Goal: Task Accomplishment & Management: Manage account settings

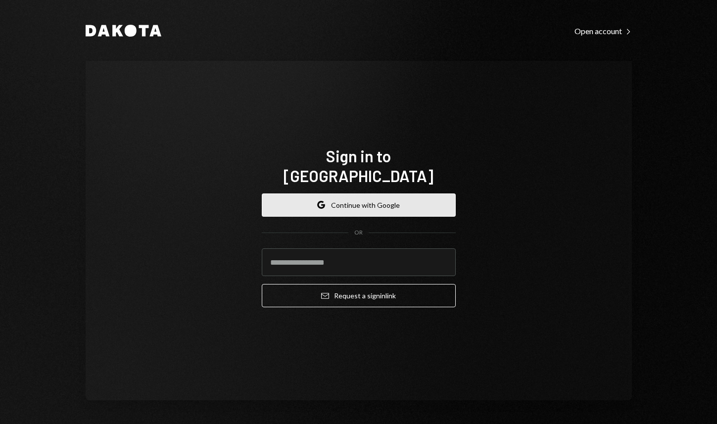
click at [359, 200] on button "Google Continue with Google" at bounding box center [359, 205] width 194 height 23
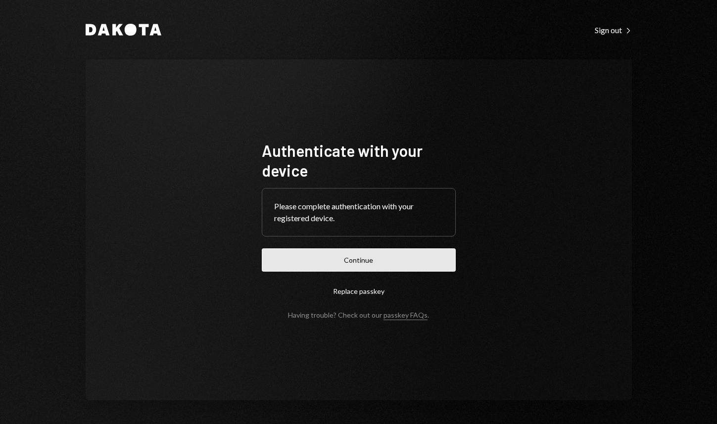
click at [360, 261] on button "Continue" at bounding box center [359, 260] width 194 height 23
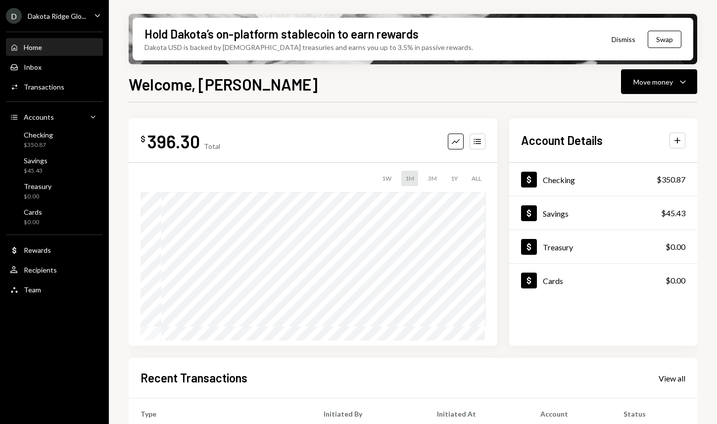
click at [88, 18] on div "D Dakota Ridge Glo... Caret Down" at bounding box center [54, 16] width 109 height 16
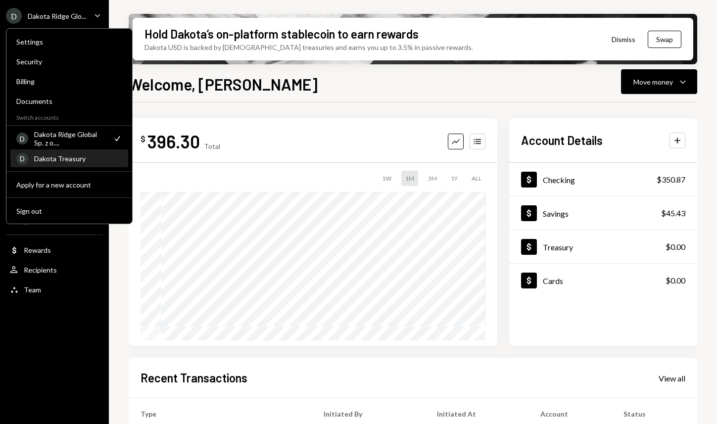
click at [68, 155] on div "Dakota Treasury" at bounding box center [78, 158] width 88 height 8
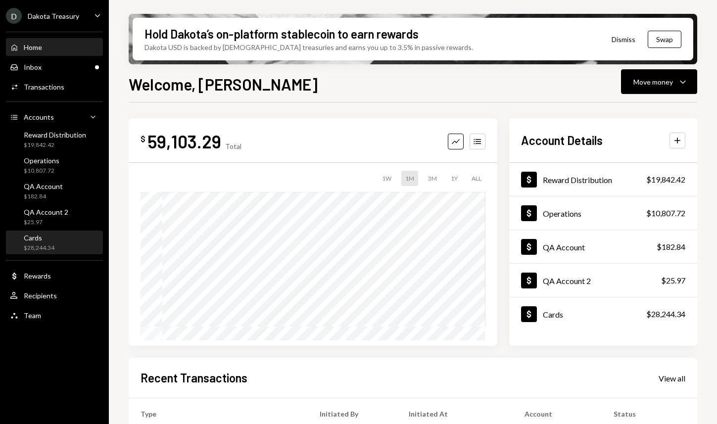
click at [52, 247] on div "$28,244.34" at bounding box center [39, 248] width 31 height 8
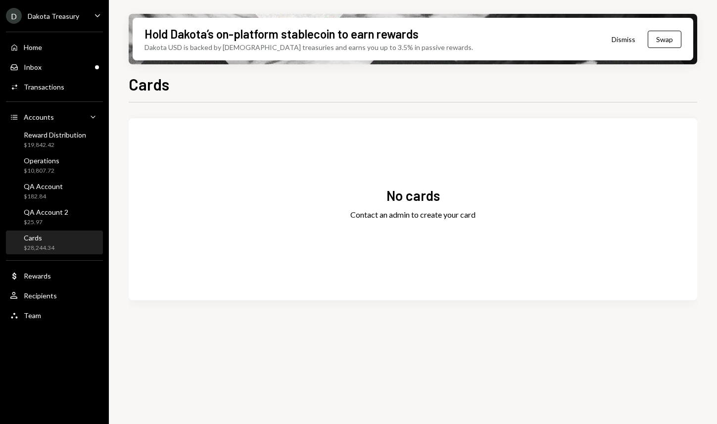
click at [340, 142] on div "No cards Contact an admin to create your card" at bounding box center [413, 209] width 569 height 158
click at [92, 13] on icon "Caret Down" at bounding box center [97, 15] width 11 height 11
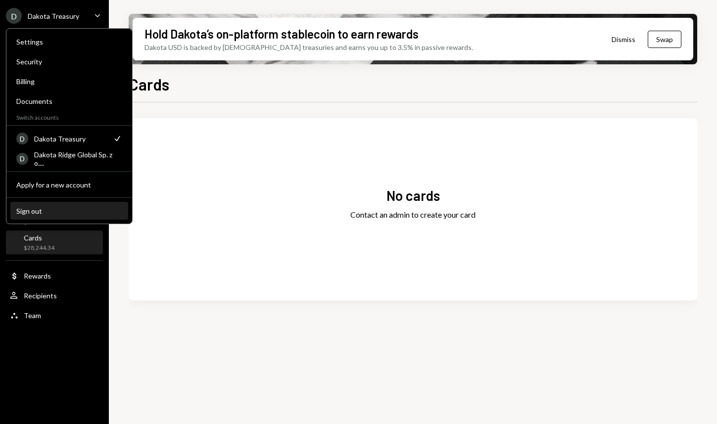
click at [59, 217] on button "Sign out" at bounding box center [69, 212] width 118 height 18
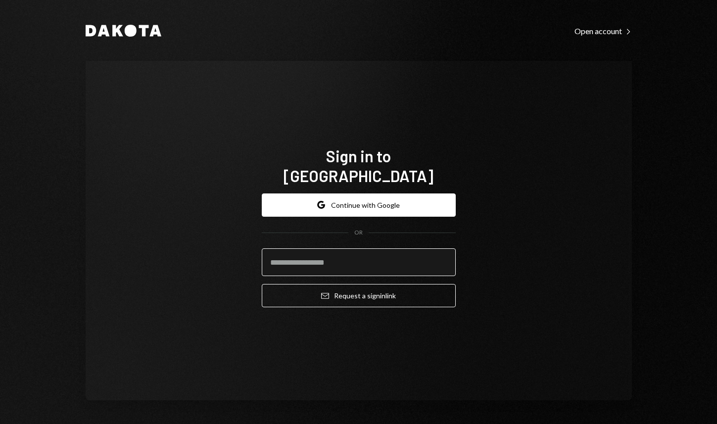
click at [318, 254] on input "email" at bounding box center [359, 263] width 194 height 28
type input "**********"
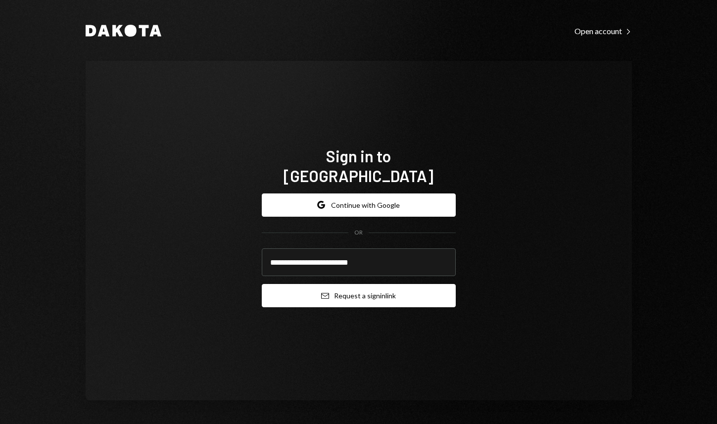
click at [353, 284] on button "Email Request a sign in link" at bounding box center [359, 295] width 194 height 23
